Goal: Task Accomplishment & Management: Manage account settings

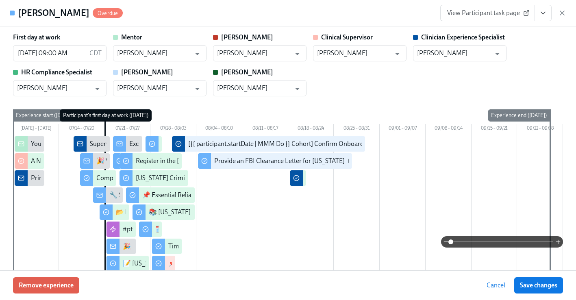
scroll to position [2032, 0]
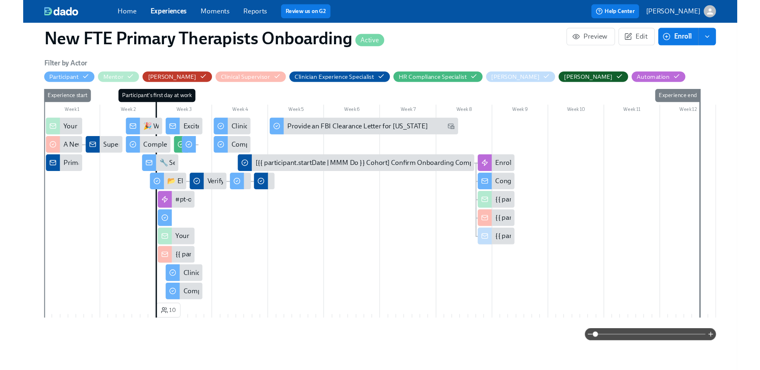
scroll to position [172, 0]
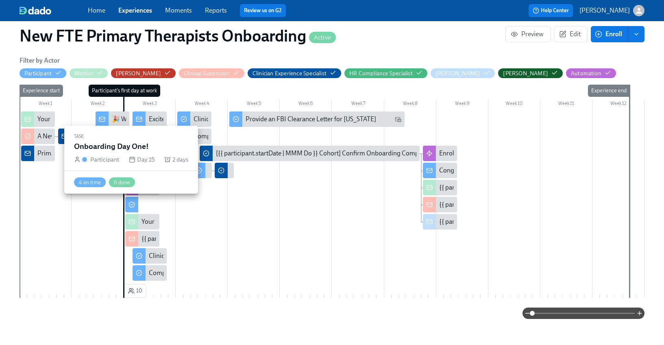
click at [136, 207] on div at bounding box center [131, 204] width 13 height 15
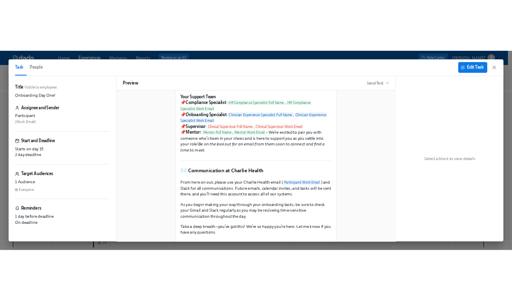
scroll to position [188, 0]
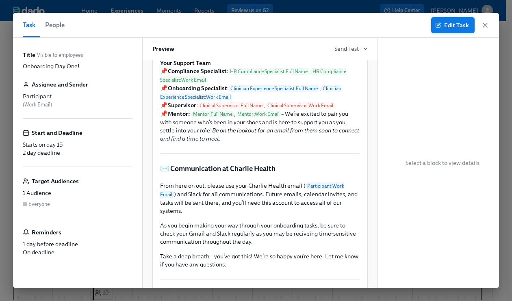
click at [444, 24] on span "Edit Task" at bounding box center [453, 25] width 32 height 8
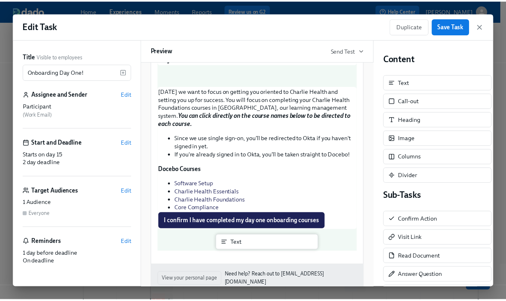
scroll to position [898, 0]
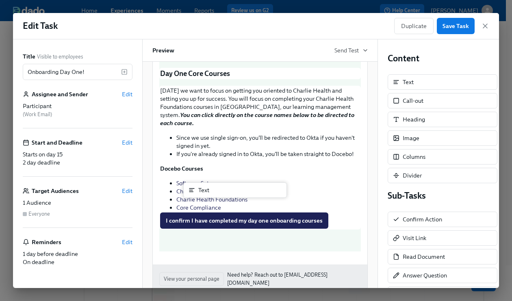
drag, startPoint x: 429, startPoint y: 85, endPoint x: 213, endPoint y: 197, distance: 243.7
click at [213, 197] on div "Title Visible to employees Onboarding Day One! ​ Assignee and Sender Edit Parti…" at bounding box center [256, 163] width 486 height 249
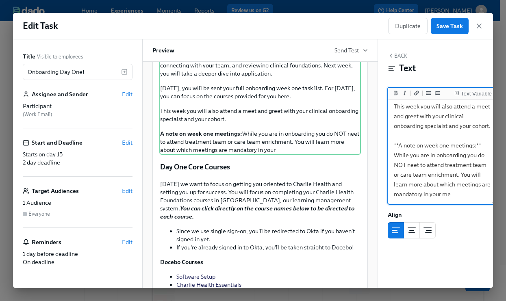
scroll to position [145, 0]
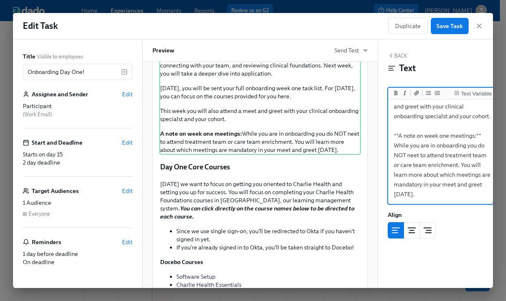
click at [393, 141] on textarea "This week your focus will be orienting yourself to Charlie health's operations,…" at bounding box center [443, 87] width 106 height 233
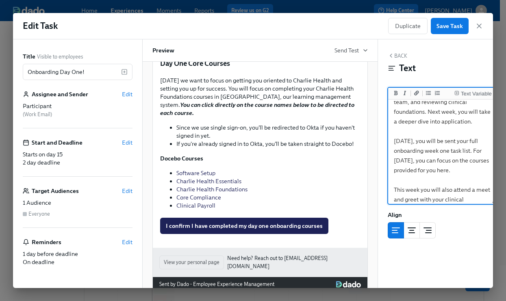
scroll to position [17, 0]
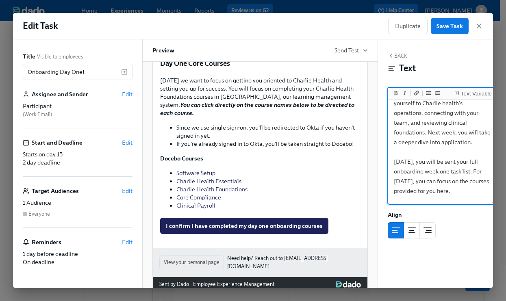
type textarea "This week your focus will be orienting yourself to Charlie health's operations,…"
click at [404, 54] on button "Back" at bounding box center [398, 55] width 20 height 7
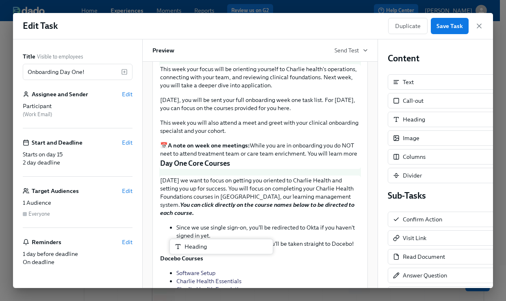
scroll to position [931, 0]
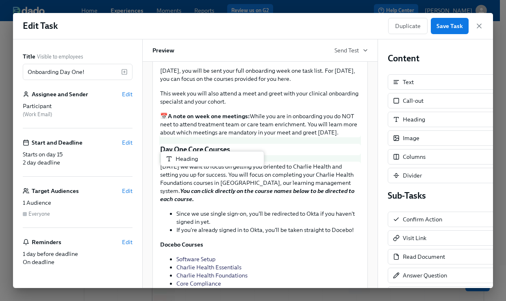
drag, startPoint x: 441, startPoint y: 119, endPoint x: 208, endPoint y: 158, distance: 236.3
click at [208, 158] on div "Title Visible to employees Onboarding Day One! ​ Assignee and Sender Edit Parti…" at bounding box center [253, 163] width 480 height 249
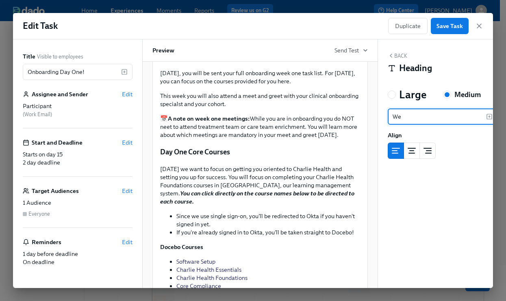
type input "W"
type input "O"
type input "A"
type input "Onboarding Week One"
click at [394, 50] on div "Back Heading Large Medium Onboarding Week One ​ Align Block ID: V2_pHx2hg" at bounding box center [442, 163] width 129 height 249
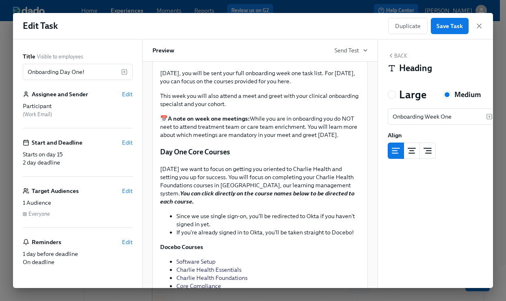
click at [390, 55] on icon "button" at bounding box center [391, 55] width 2 height 3
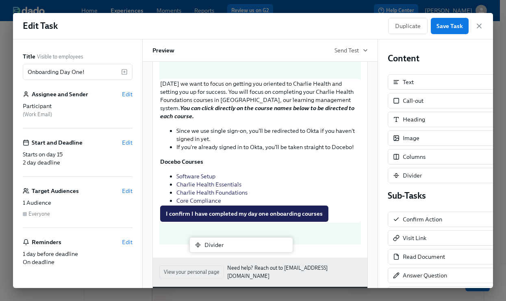
scroll to position [1032, 0]
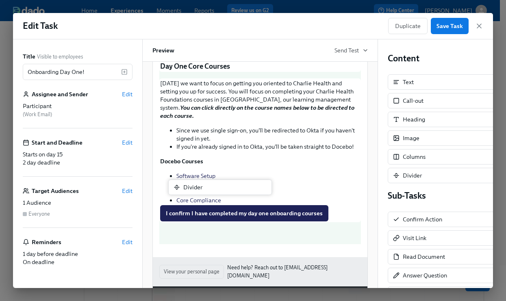
drag, startPoint x: 434, startPoint y: 176, endPoint x: 207, endPoint y: 190, distance: 227.3
click at [207, 190] on div "Title Visible to employees Onboarding Day One! ​ Assignee and Sender Edit Parti…" at bounding box center [253, 163] width 480 height 249
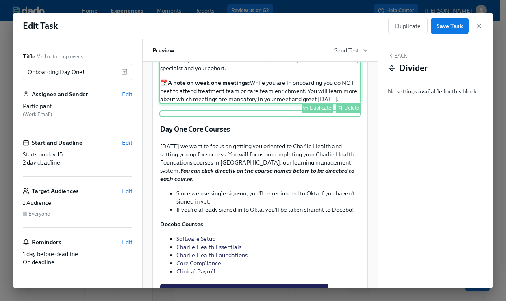
scroll to position [965, 0]
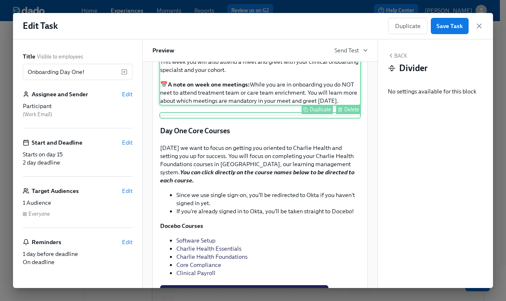
click at [249, 106] on div "This week your focus will be orienting yourself to Charlie health's operations,…" at bounding box center [260, 54] width 202 height 102
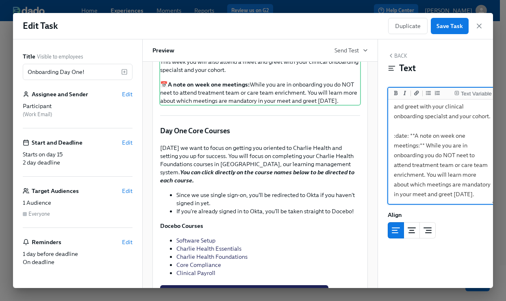
scroll to position [115, 0]
drag, startPoint x: 430, startPoint y: 194, endPoint x: 390, endPoint y: 128, distance: 77.7
click at [390, 128] on textarea "This week your focus will be orienting yourself to Charlie health's operations,…" at bounding box center [443, 87] width 106 height 233
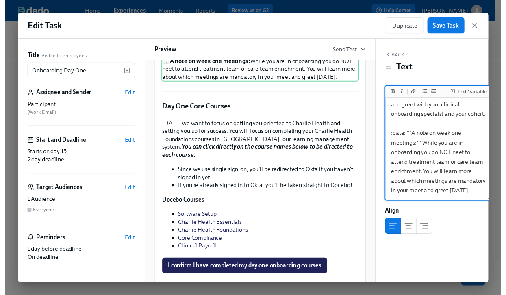
scroll to position [1005, 0]
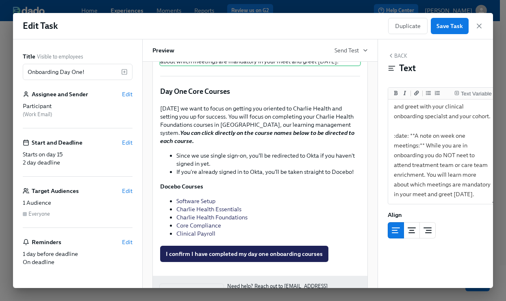
click at [400, 55] on button "Back" at bounding box center [398, 55] width 20 height 7
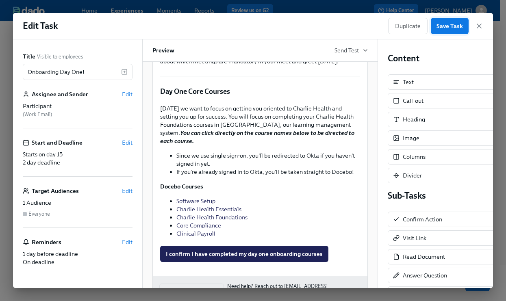
click at [446, 26] on span "Save Task" at bounding box center [450, 26] width 26 height 8
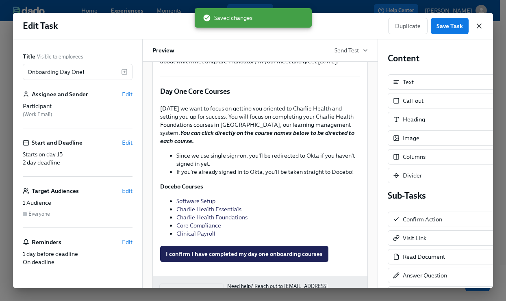
click at [479, 26] on icon "button" at bounding box center [479, 26] width 4 height 4
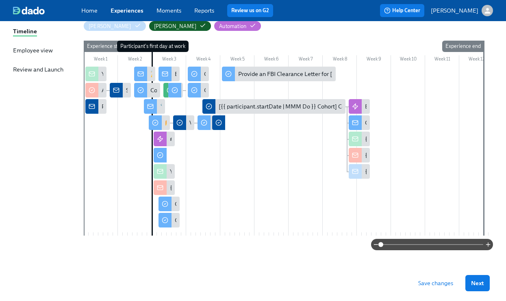
click at [444, 281] on span "Save changes" at bounding box center [435, 283] width 35 height 8
click at [490, 286] on button "Next" at bounding box center [478, 283] width 24 height 16
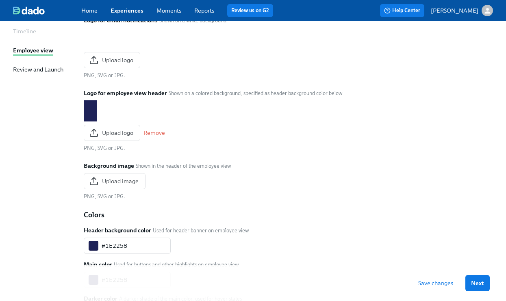
click at [445, 286] on span "Save changes" at bounding box center [435, 283] width 35 height 8
click at [483, 285] on span "Next" at bounding box center [477, 283] width 13 height 8
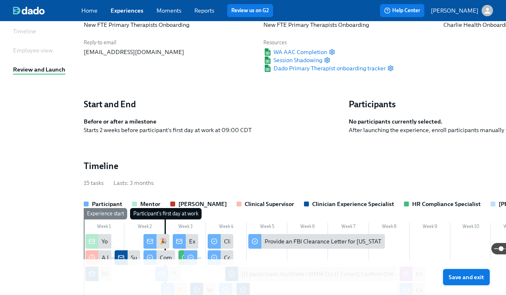
click at [460, 281] on span "Save and exit" at bounding box center [466, 277] width 35 height 8
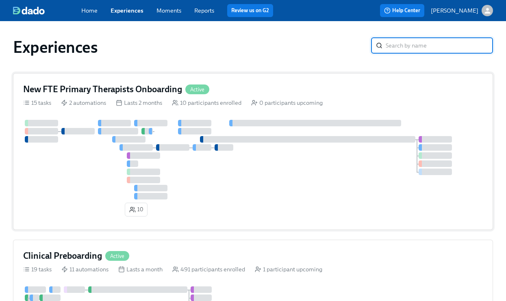
click at [127, 109] on div "New FTE Primary Therapists Onboarding Active 15 tasks 2 automations Lasts 2 mon…" at bounding box center [253, 151] width 480 height 157
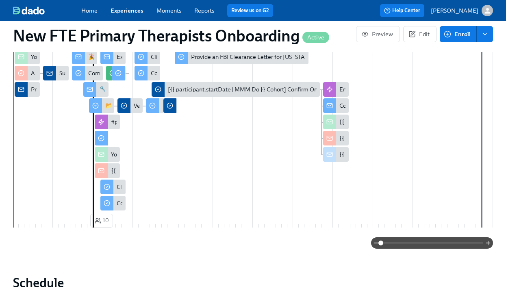
scroll to position [530, 0]
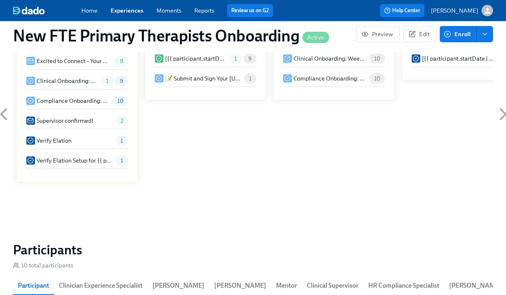
click at [131, 13] on link "Experiences" at bounding box center [127, 10] width 33 height 7
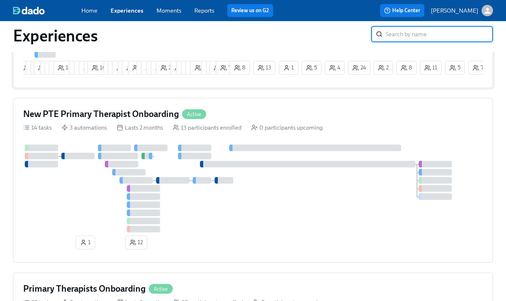
scroll to position [420, 0]
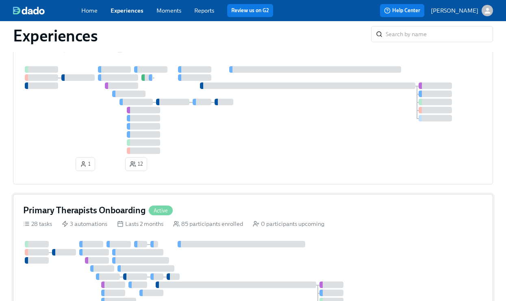
click at [263, 217] on div "Primary Therapists Onboarding Active" at bounding box center [253, 211] width 460 height 12
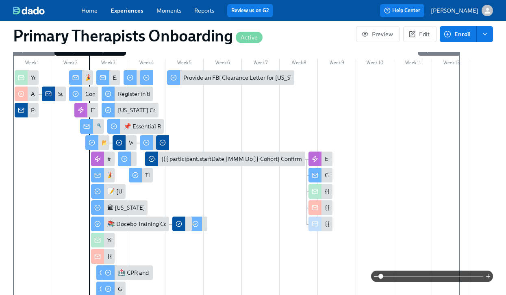
scroll to position [37, 0]
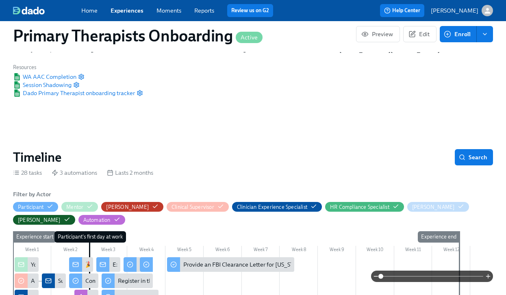
click at [125, 8] on link "Experiences" at bounding box center [127, 10] width 33 height 7
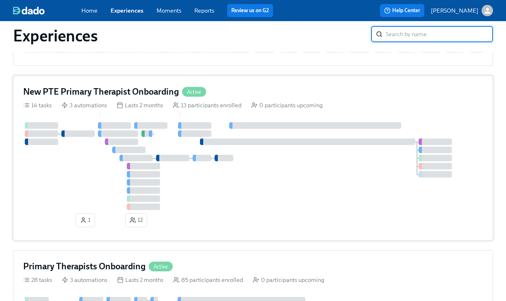
scroll to position [342, 0]
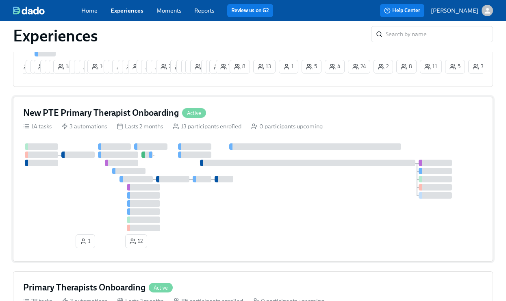
click at [154, 111] on h4 "New PTE Primary Therapist Onboarding" at bounding box center [101, 113] width 156 height 12
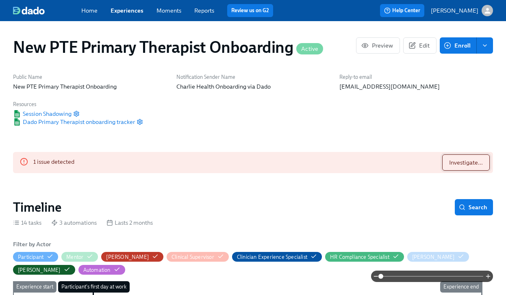
click at [457, 162] on span "Investigate..." at bounding box center [466, 163] width 34 height 8
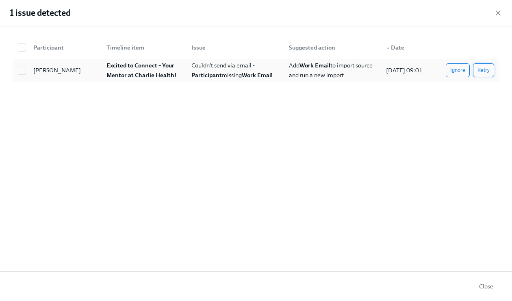
click at [479, 74] on span "Retry" at bounding box center [484, 70] width 12 height 8
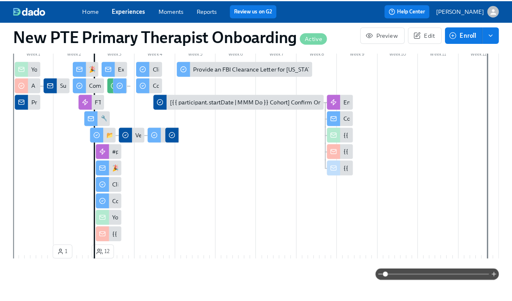
scroll to position [210, 0]
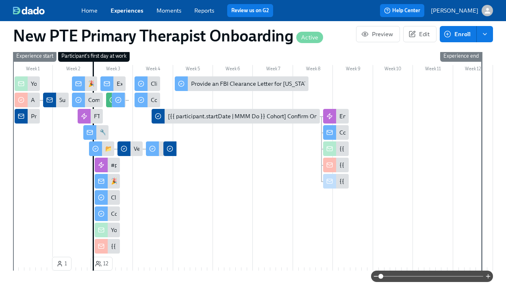
click at [106, 186] on div at bounding box center [101, 181] width 13 height 15
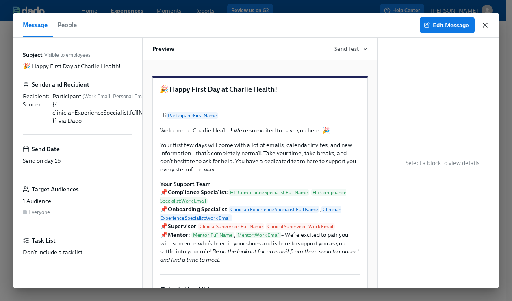
click at [487, 24] on icon "button" at bounding box center [485, 25] width 8 height 8
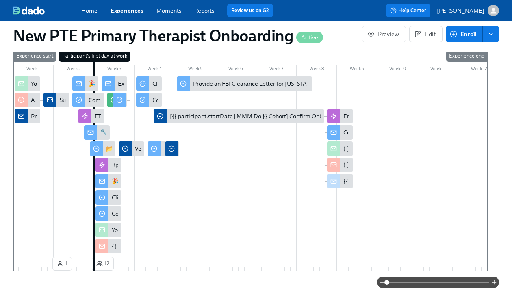
scroll to position [0, 1177]
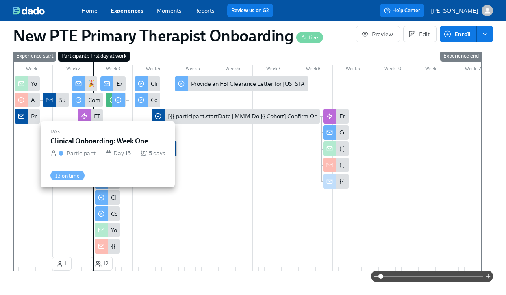
click at [105, 198] on div at bounding box center [101, 197] width 13 height 15
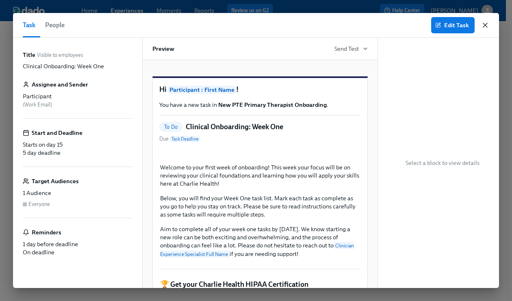
click at [484, 25] on icon "button" at bounding box center [485, 25] width 8 height 8
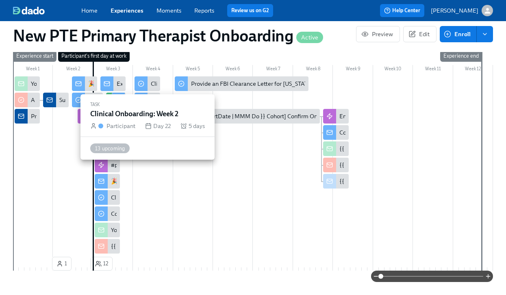
click at [151, 89] on div "Clinical Onboarding: Week 2" at bounding box center [147, 83] width 25 height 15
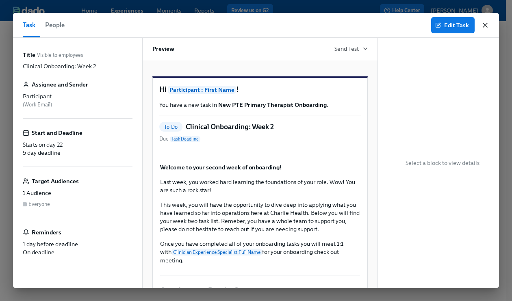
click at [489, 23] on icon "button" at bounding box center [485, 25] width 8 height 8
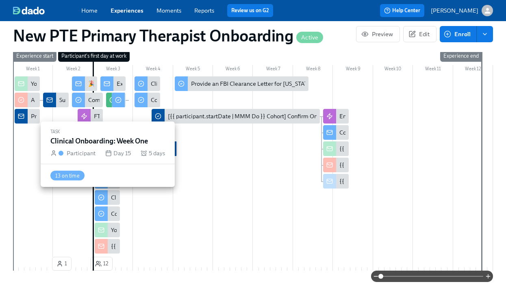
click at [109, 202] on div "Clinical Onboarding: Week One" at bounding box center [107, 197] width 25 height 15
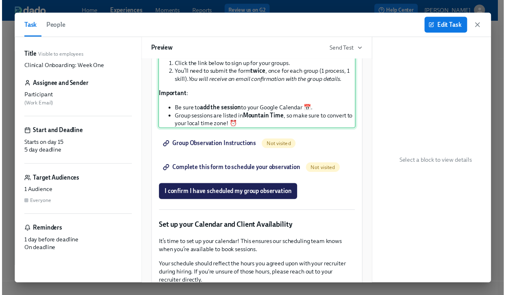
scroll to position [1329, 0]
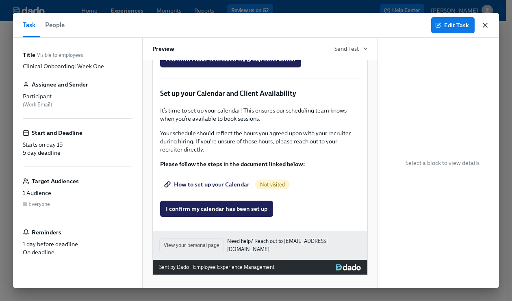
click at [485, 23] on icon "button" at bounding box center [485, 25] width 8 height 8
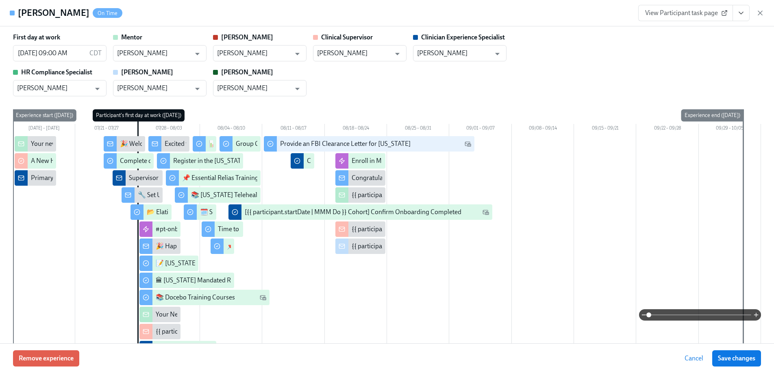
scroll to position [1935, 0]
